Goal: Task Accomplishment & Management: Use online tool/utility

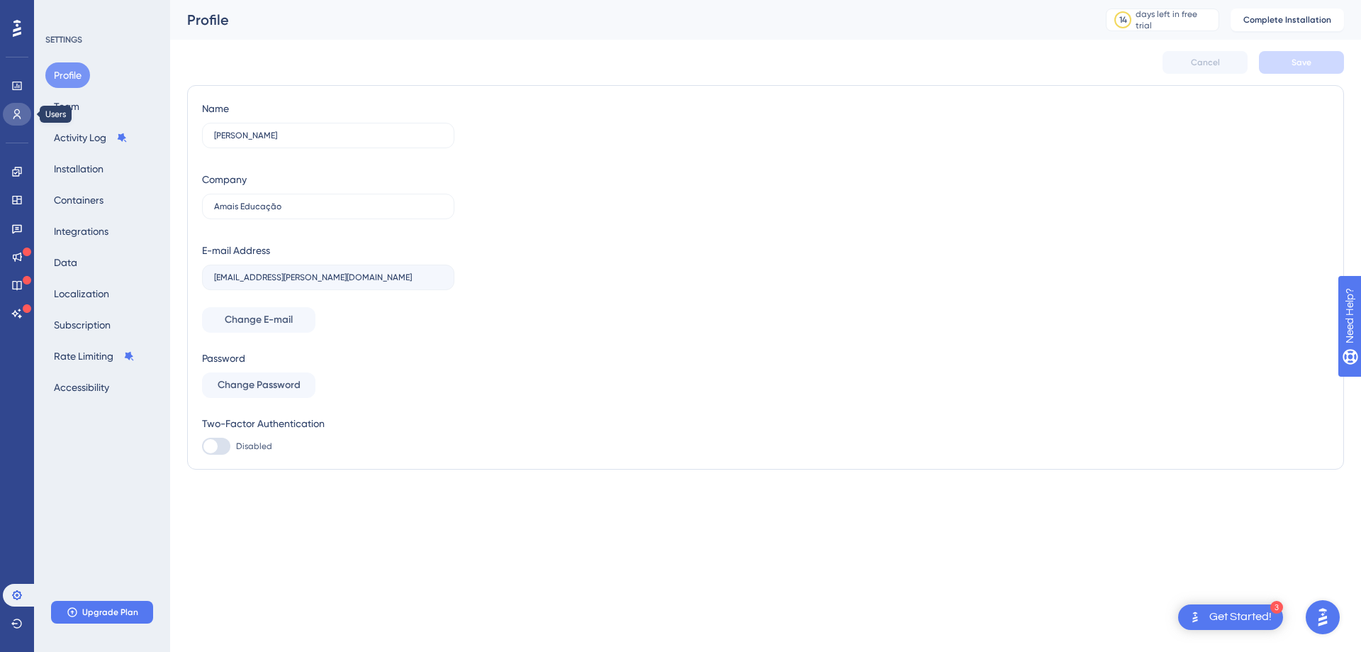
click at [18, 112] on icon at bounding box center [16, 113] width 11 height 11
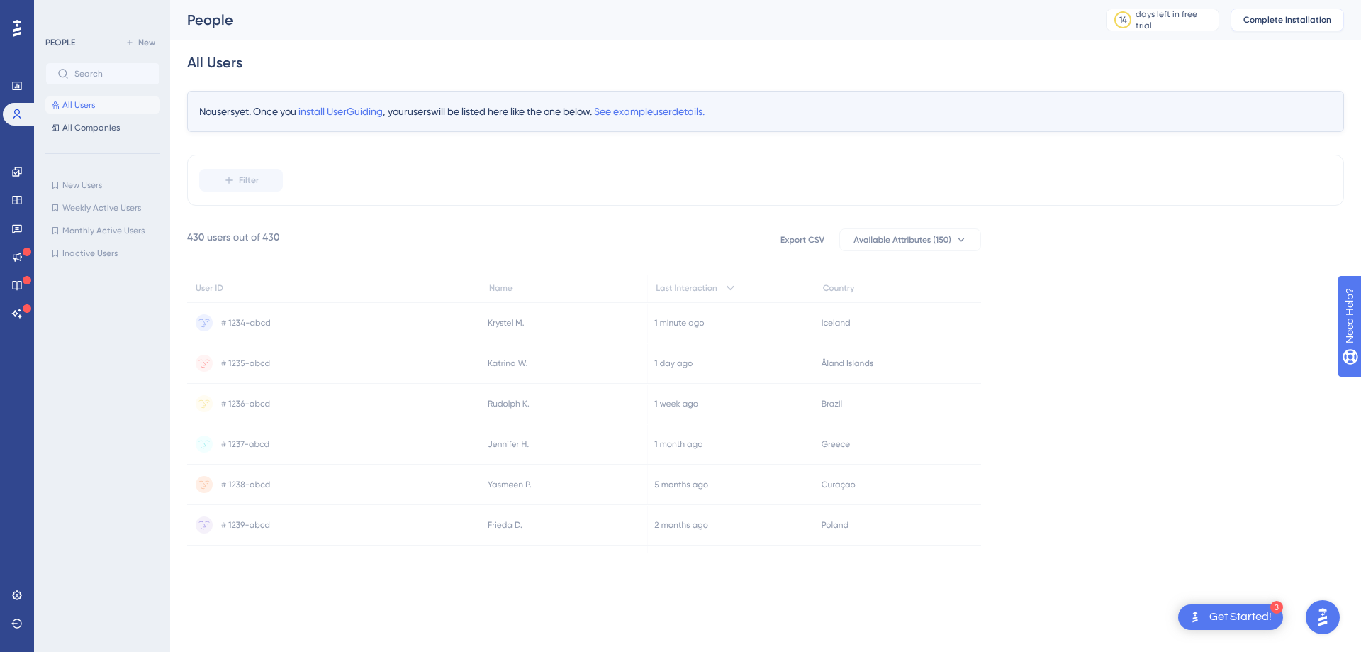
click at [1310, 18] on span "Complete Installation" at bounding box center [1288, 19] width 88 height 11
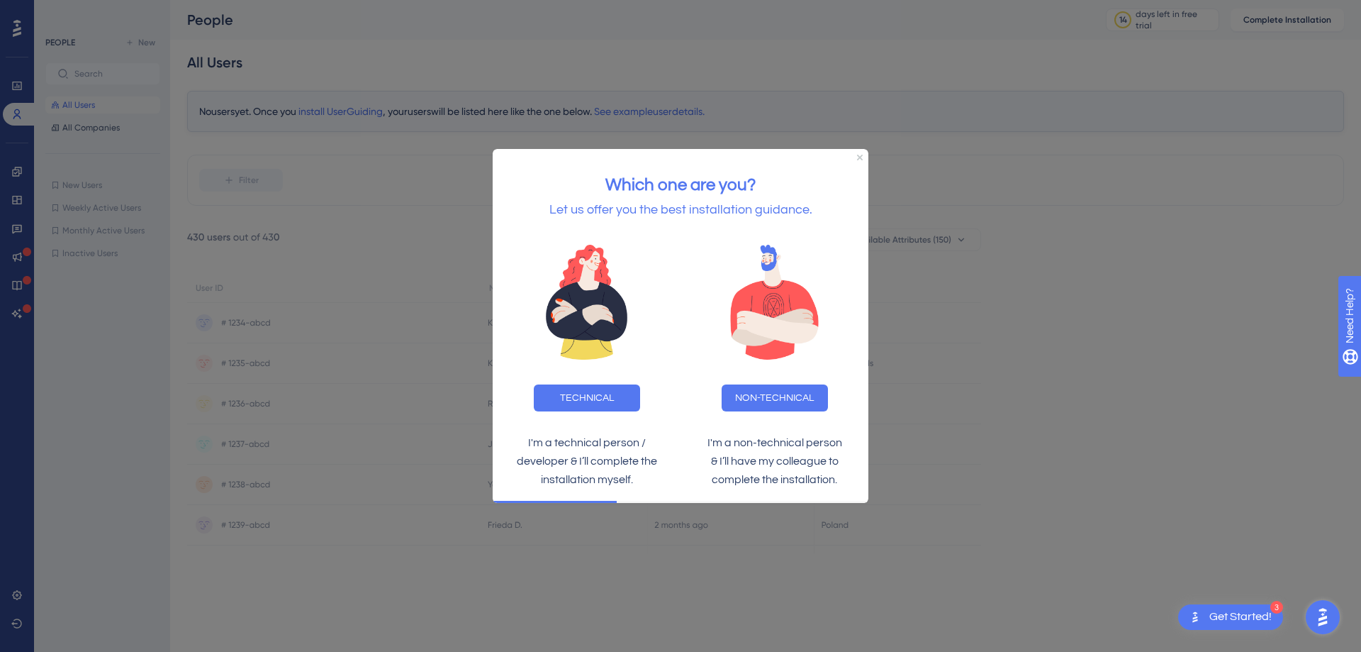
click at [863, 158] on div "Which one are you? Let us offer you the best installation guidance." at bounding box center [681, 190] width 376 height 82
click at [857, 160] on div "Which one are you? Let us offer you the best installation guidance." at bounding box center [681, 190] width 376 height 82
drag, startPoint x: 861, startPoint y: 157, endPoint x: 1350, endPoint y: 330, distance: 519.0
click at [861, 157] on icon "Close Preview" at bounding box center [860, 158] width 6 height 6
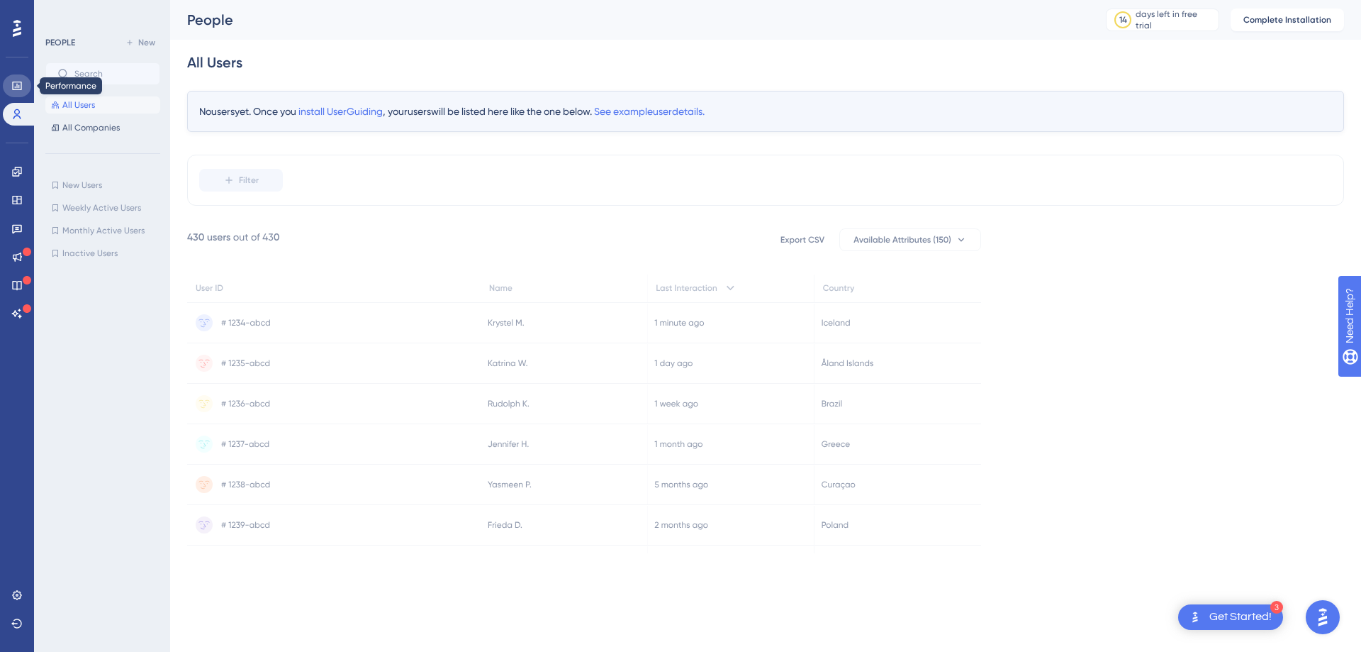
click at [15, 83] on icon at bounding box center [16, 85] width 11 height 11
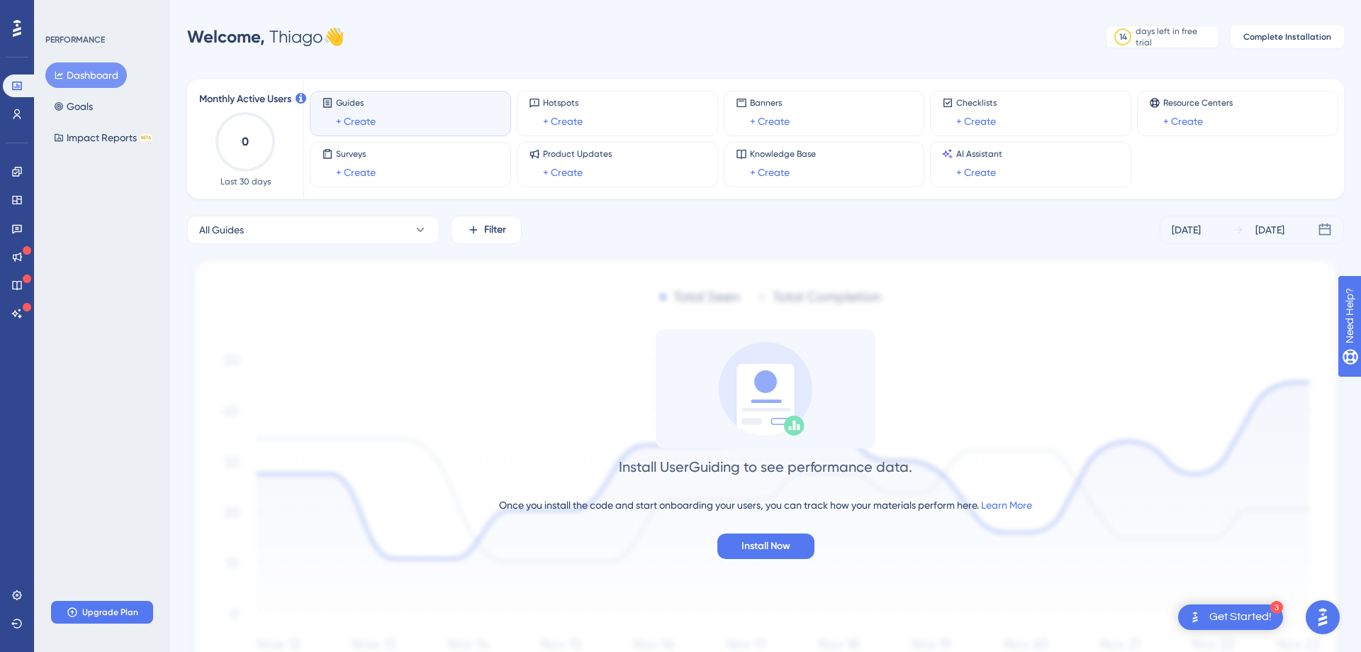
click at [15, 24] on icon at bounding box center [17, 28] width 9 height 18
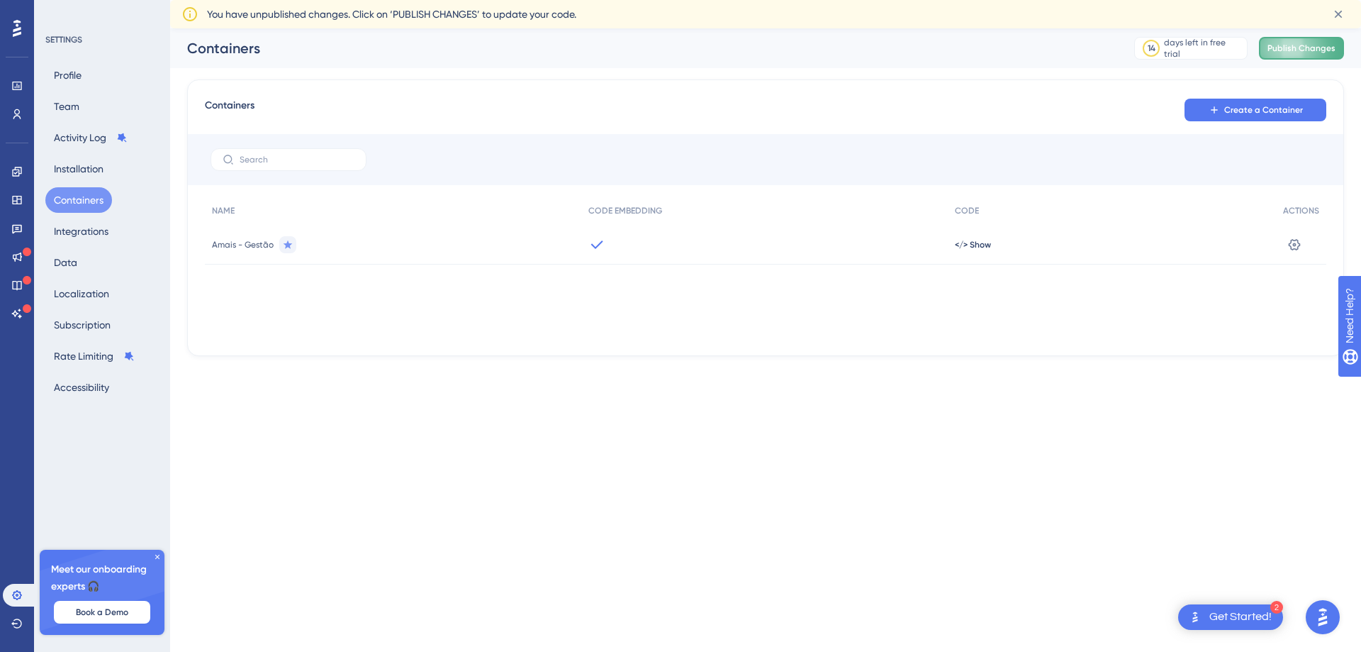
click at [1315, 48] on button "Publish Changes" at bounding box center [1301, 48] width 85 height 23
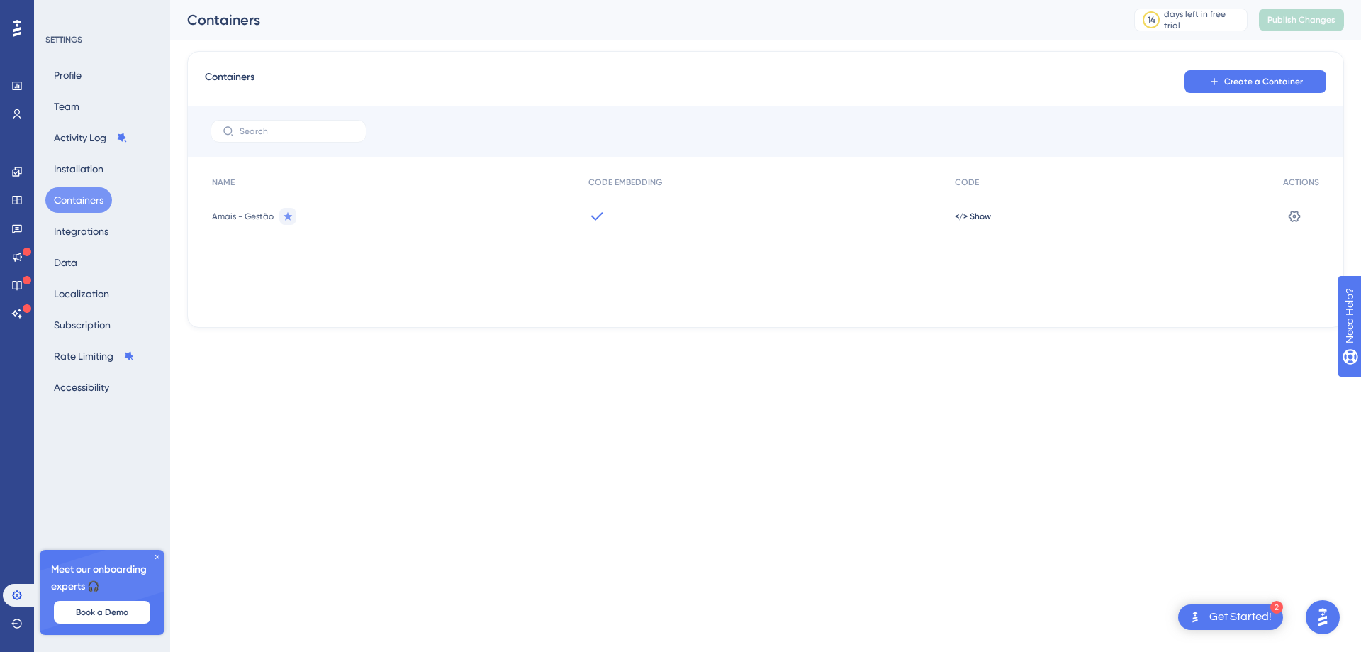
click at [1232, 614] on div "Get Started!" at bounding box center [1241, 617] width 62 height 16
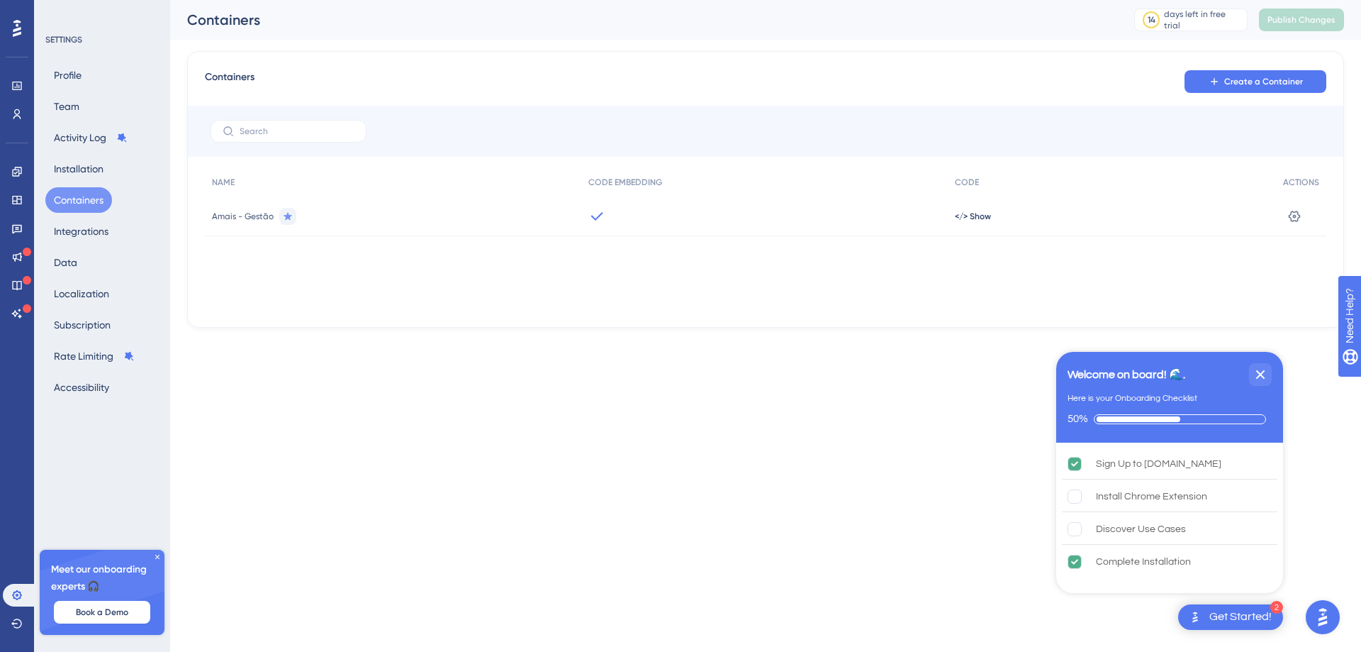
click at [796, 373] on html "2 Get Started! Welcome on board! 🌊. Here is your Onboarding Checklist 50% Sign …" at bounding box center [680, 186] width 1361 height 373
click at [1072, 531] on rect "Discover Use Cases  is incomplete." at bounding box center [1075, 528] width 13 height 13
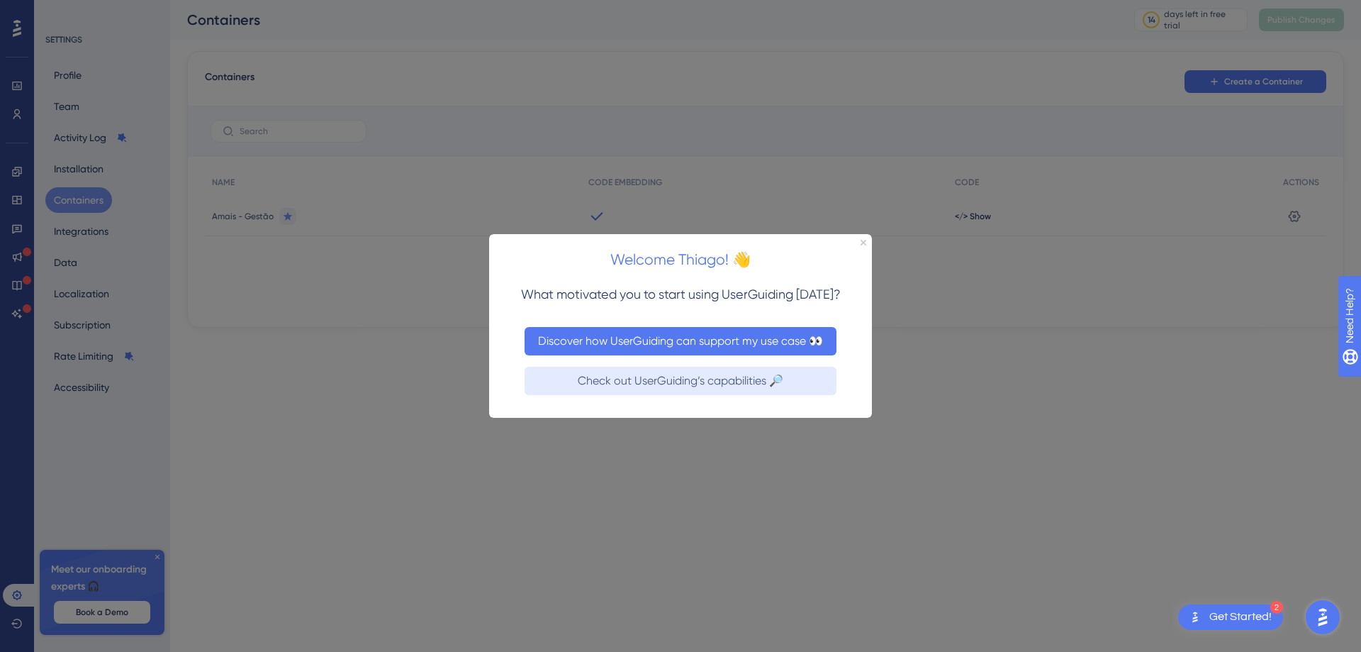
click at [686, 349] on button "Discover how UserGuiding can support my use case 👀" at bounding box center [681, 340] width 312 height 28
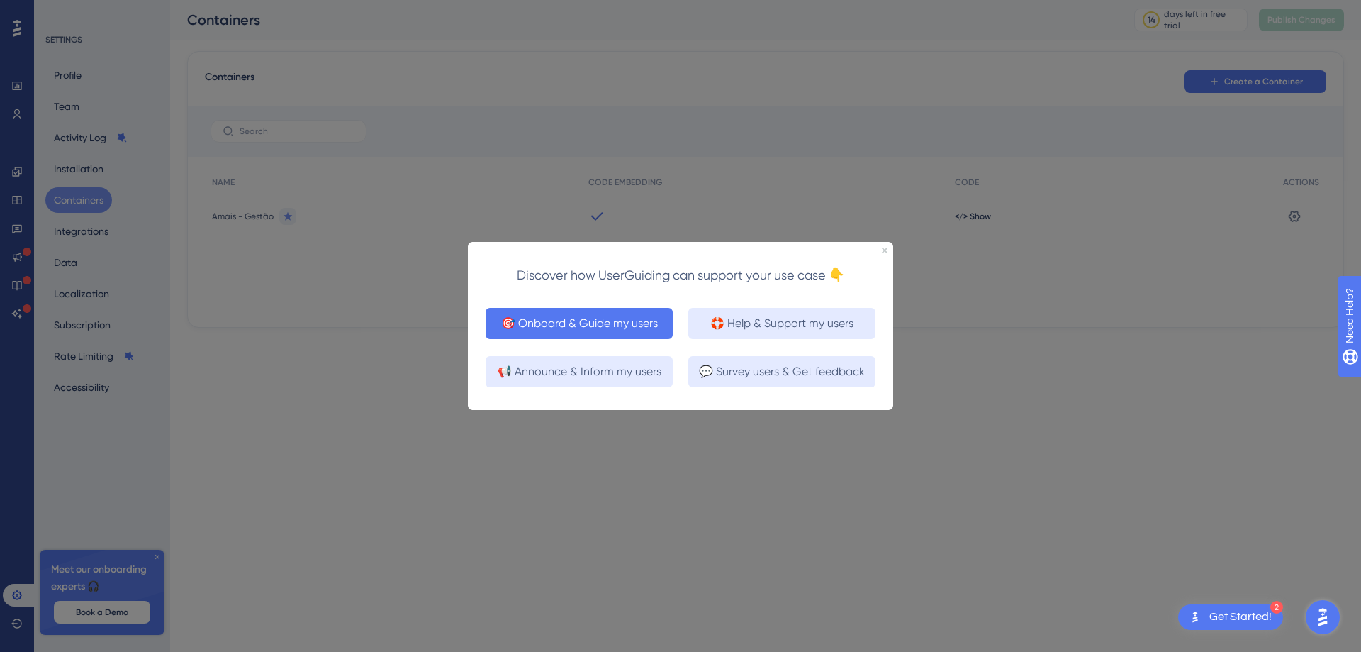
click at [628, 318] on button "🎯 Onboard & Guide my users" at bounding box center [579, 322] width 187 height 31
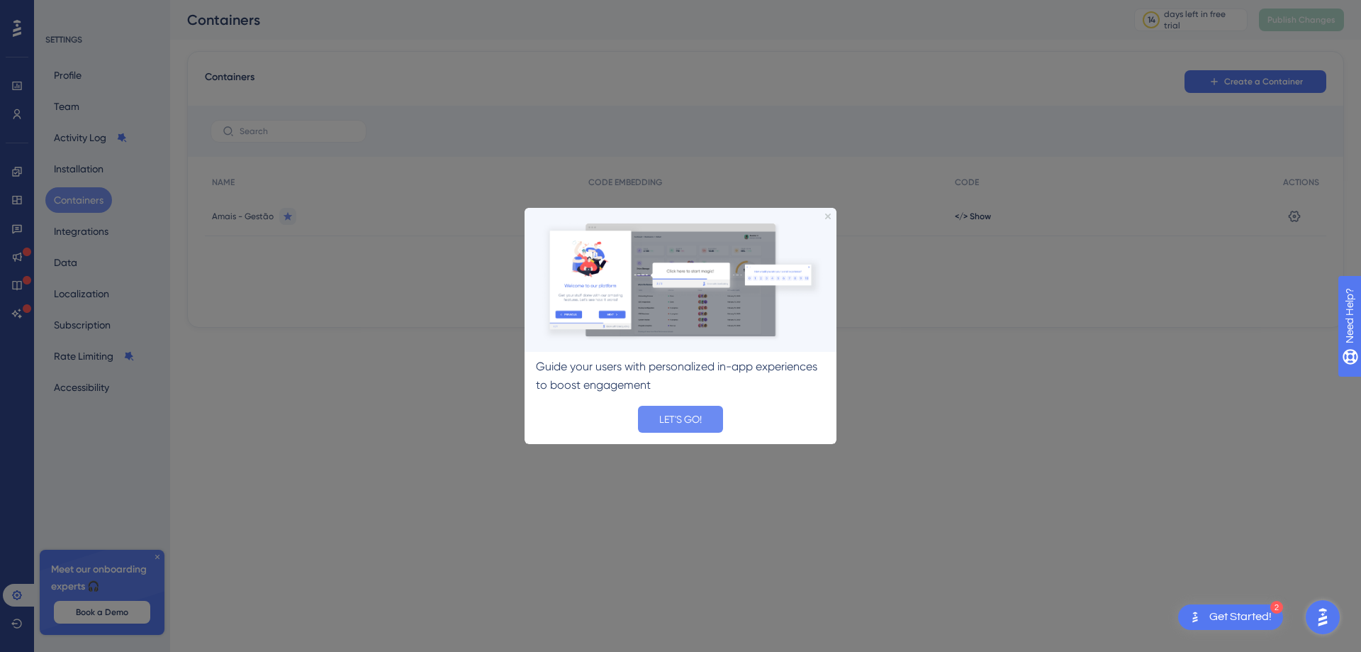
click at [692, 410] on button "LET'S GO!" at bounding box center [680, 418] width 85 height 27
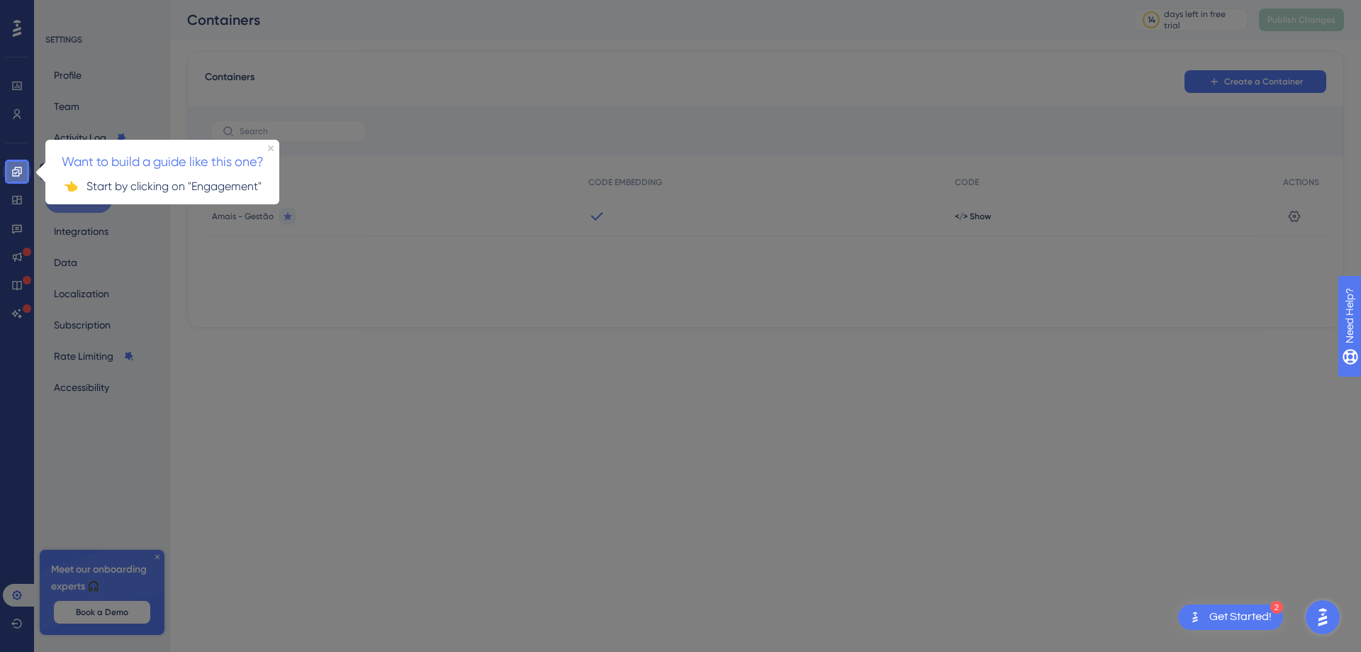
click at [17, 173] on icon at bounding box center [16, 171] width 11 height 11
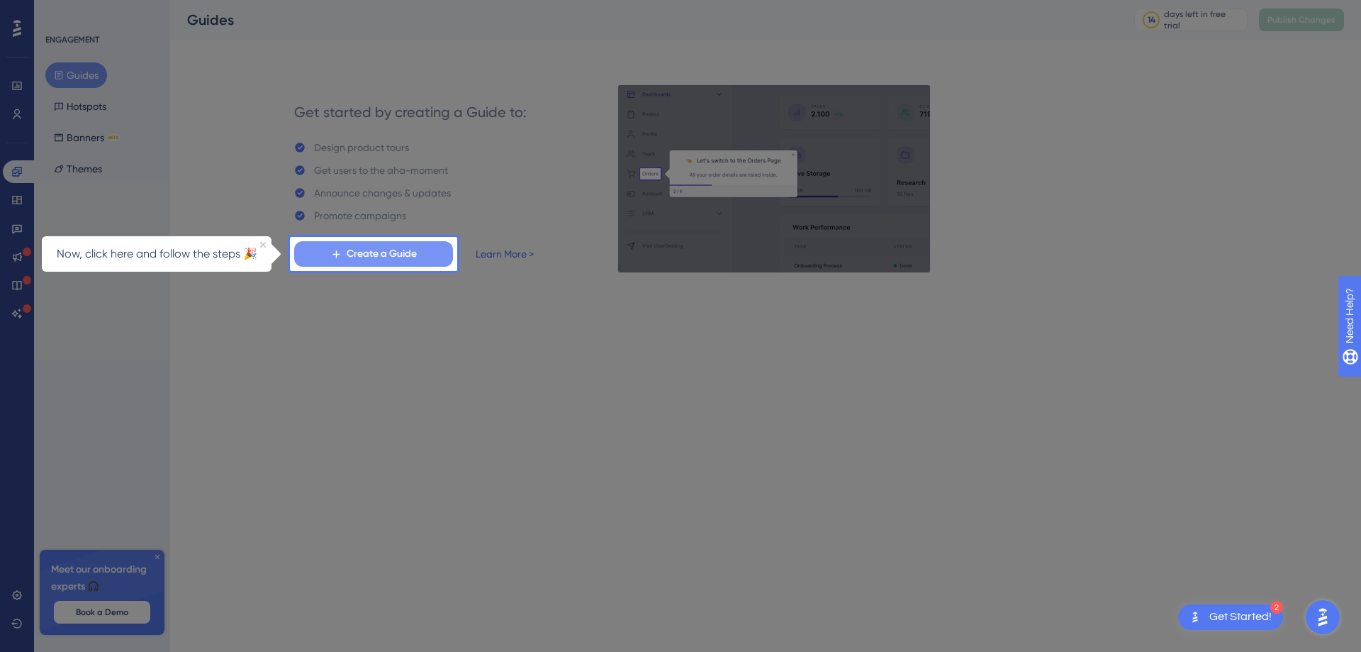
click at [380, 256] on span "Create a Guide" at bounding box center [382, 253] width 70 height 17
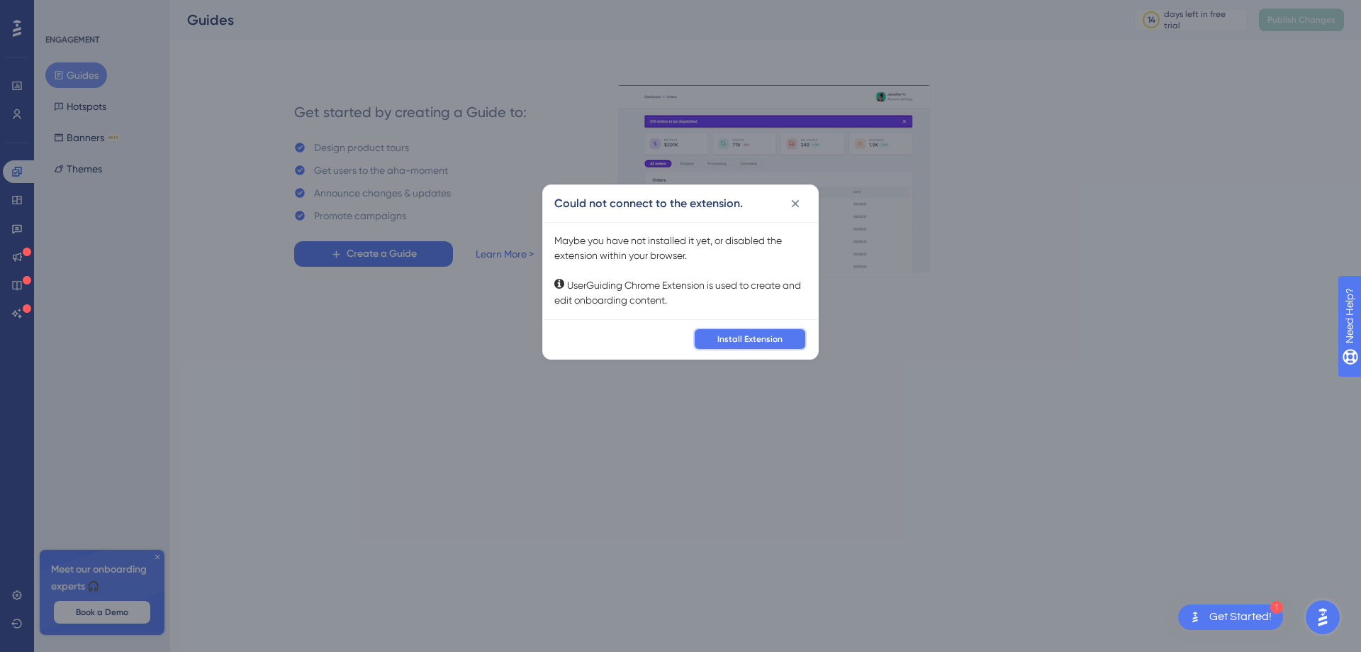
click at [751, 340] on span "Install Extension" at bounding box center [750, 338] width 65 height 11
